Goal: Task Accomplishment & Management: Manage account settings

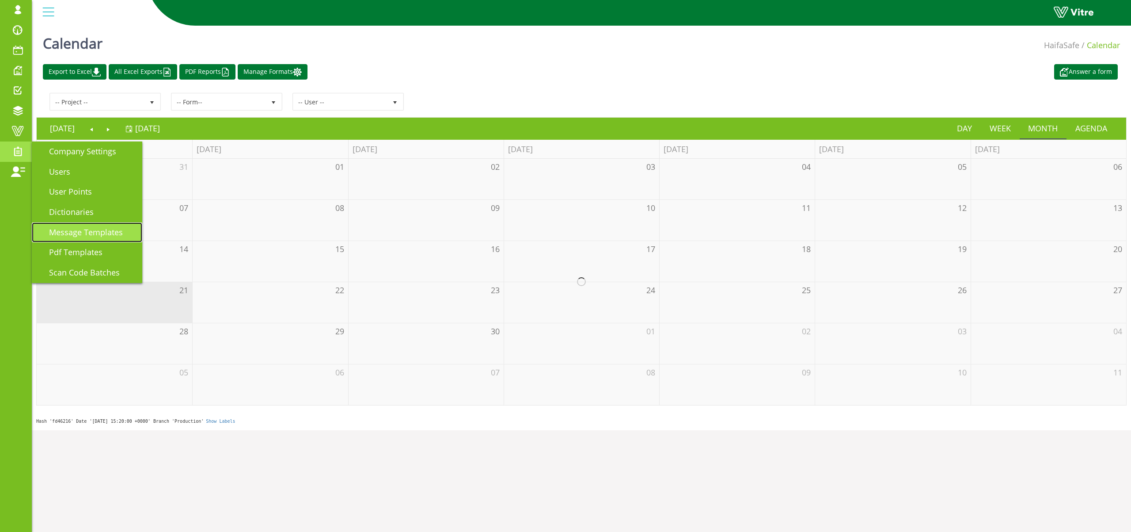
click at [102, 238] on link "Message Templates" at bounding box center [87, 232] width 110 height 20
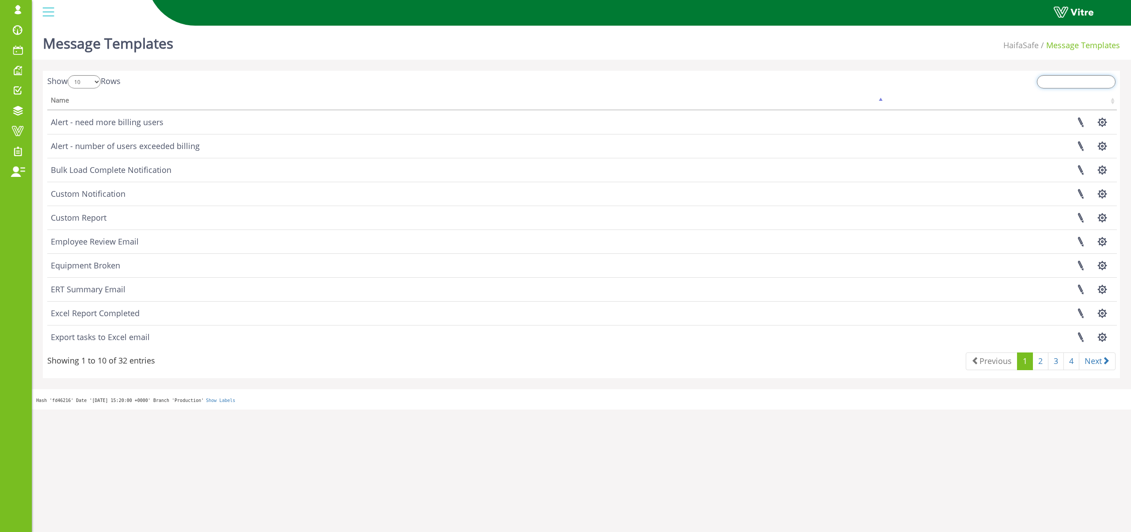
click at [1062, 86] on input "search" at bounding box center [1076, 81] width 79 height 13
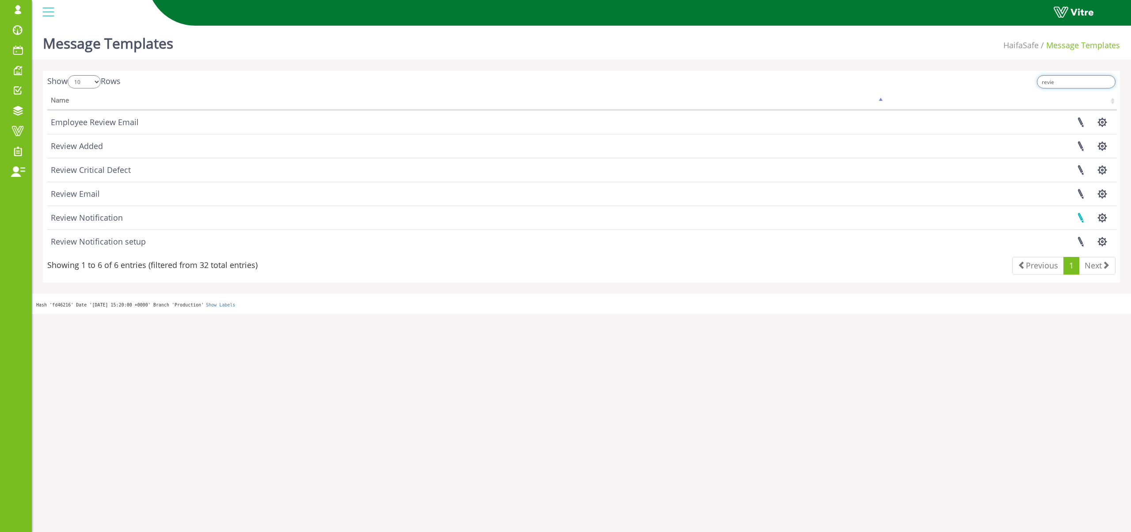
type input "revie"
click at [1081, 219] on link at bounding box center [1081, 217] width 22 height 23
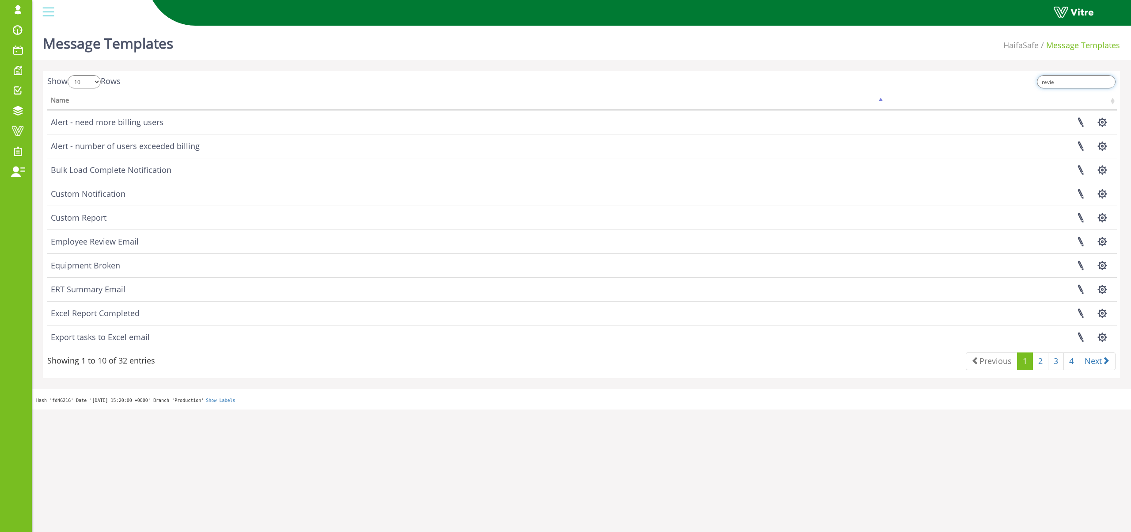
click at [1070, 81] on input "revie" at bounding box center [1076, 81] width 79 height 13
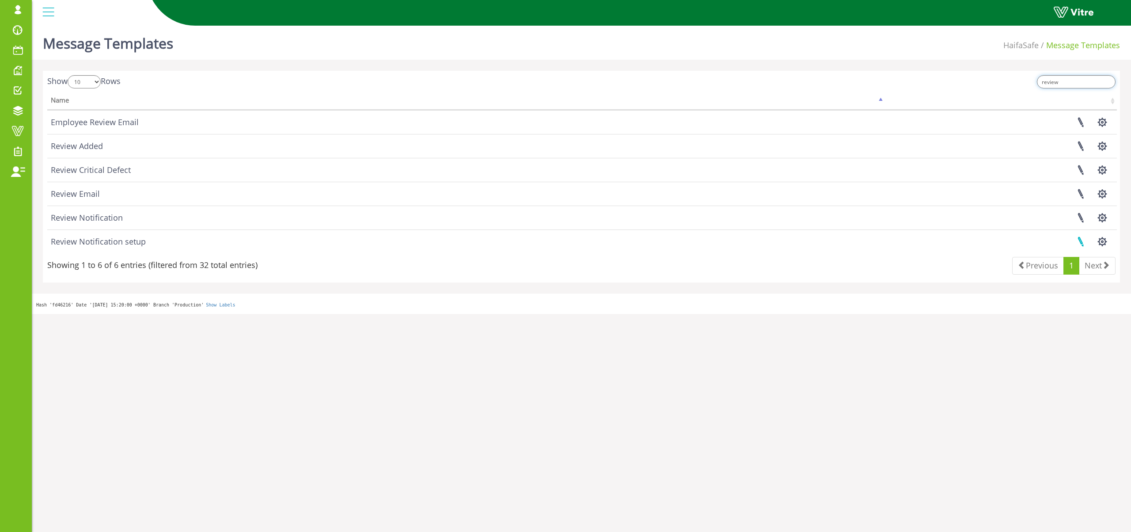
type input "review"
click at [1082, 242] on link at bounding box center [1081, 241] width 22 height 23
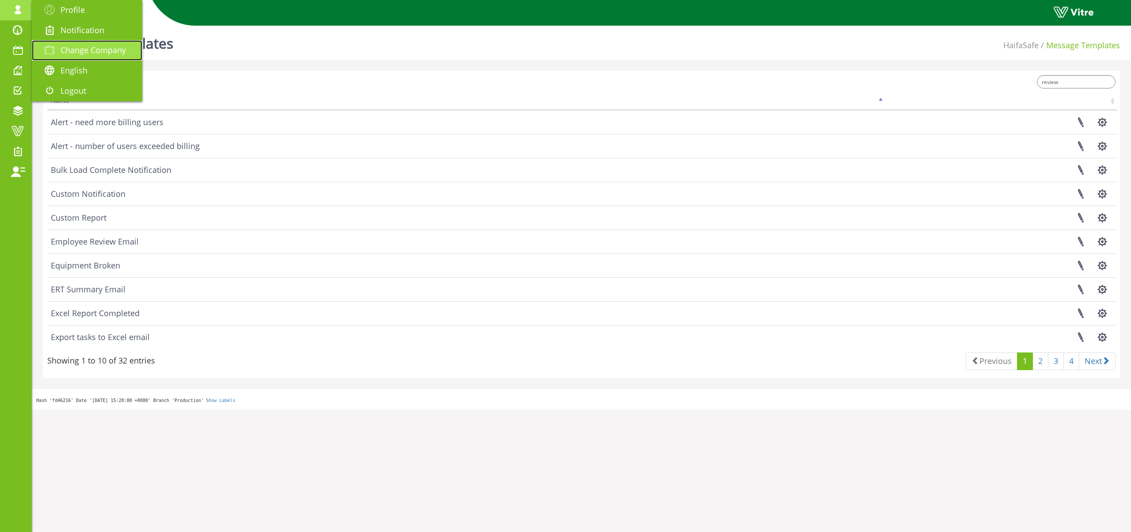
click at [98, 53] on span "Change Company" at bounding box center [93, 50] width 65 height 11
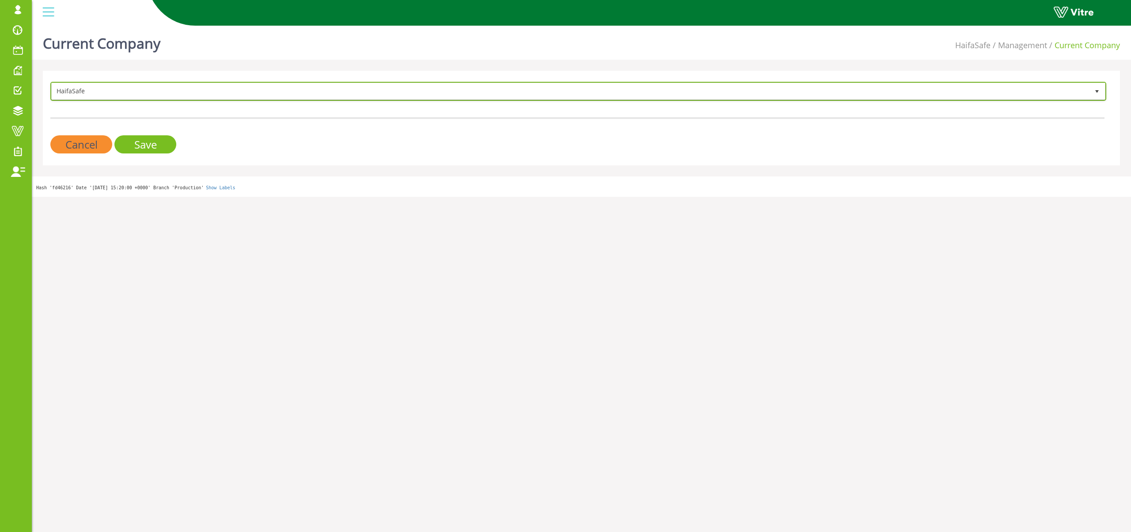
click at [154, 88] on span "HaifaSafe" at bounding box center [571, 91] width 1038 height 16
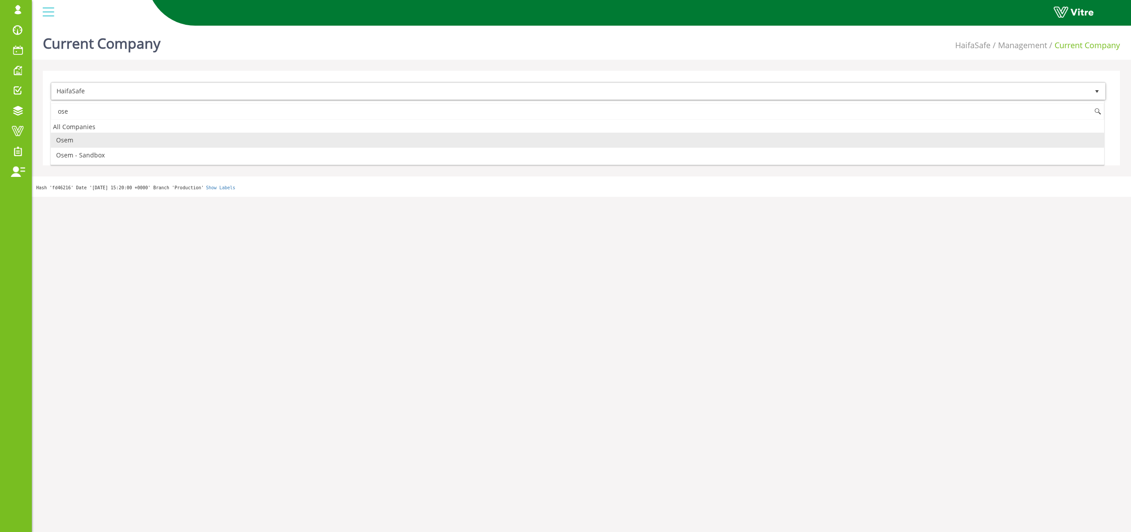
click at [137, 139] on li "Osem" at bounding box center [578, 140] width 1054 height 15
type input "ose"
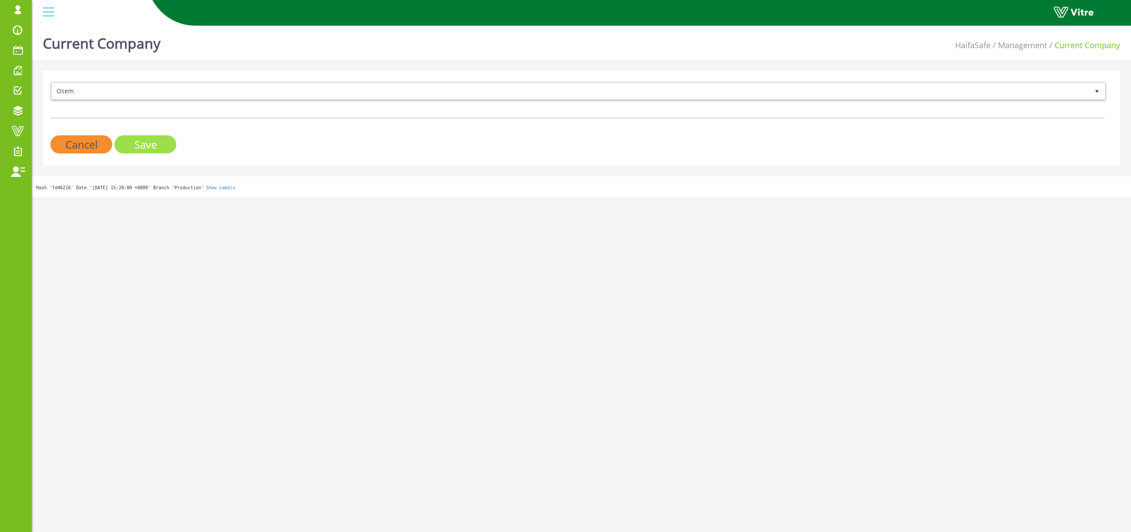
click at [163, 150] on input "Save" at bounding box center [145, 144] width 62 height 18
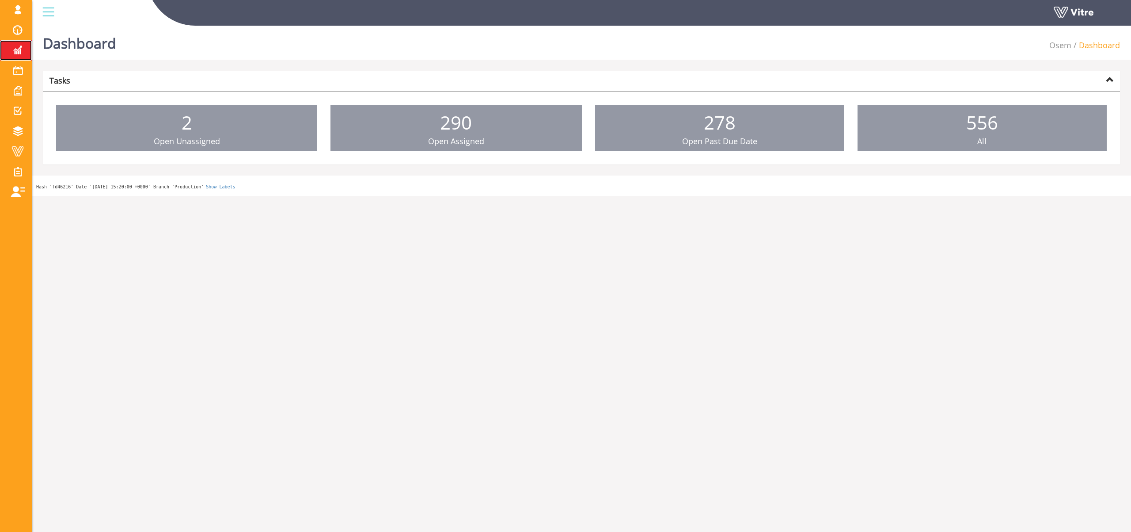
click at [17, 47] on span at bounding box center [18, 50] width 22 height 11
